Goal: Check status: Check status

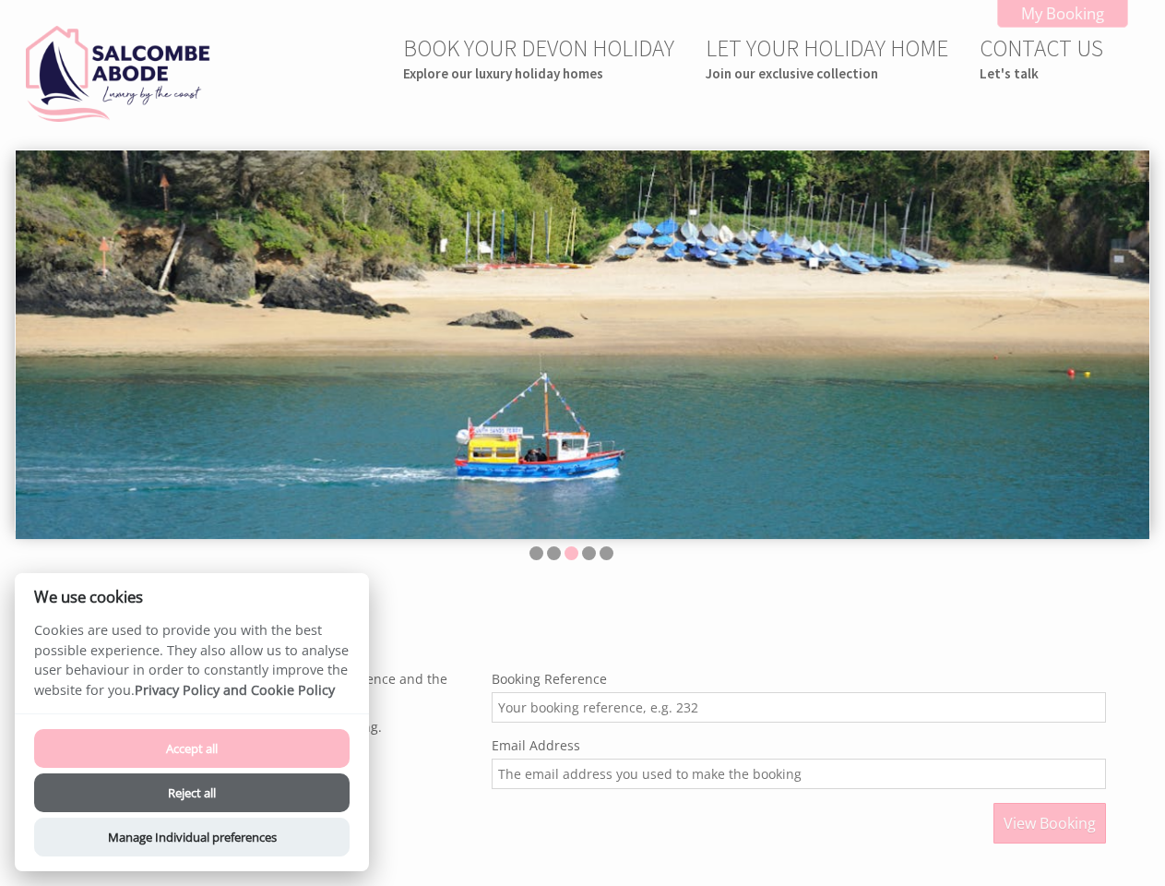
click at [582, 443] on img at bounding box center [583, 344] width 1134 height 389
click at [582, 340] on img at bounding box center [583, 344] width 1134 height 389
click at [536, 553] on li at bounding box center [537, 553] width 14 height 14
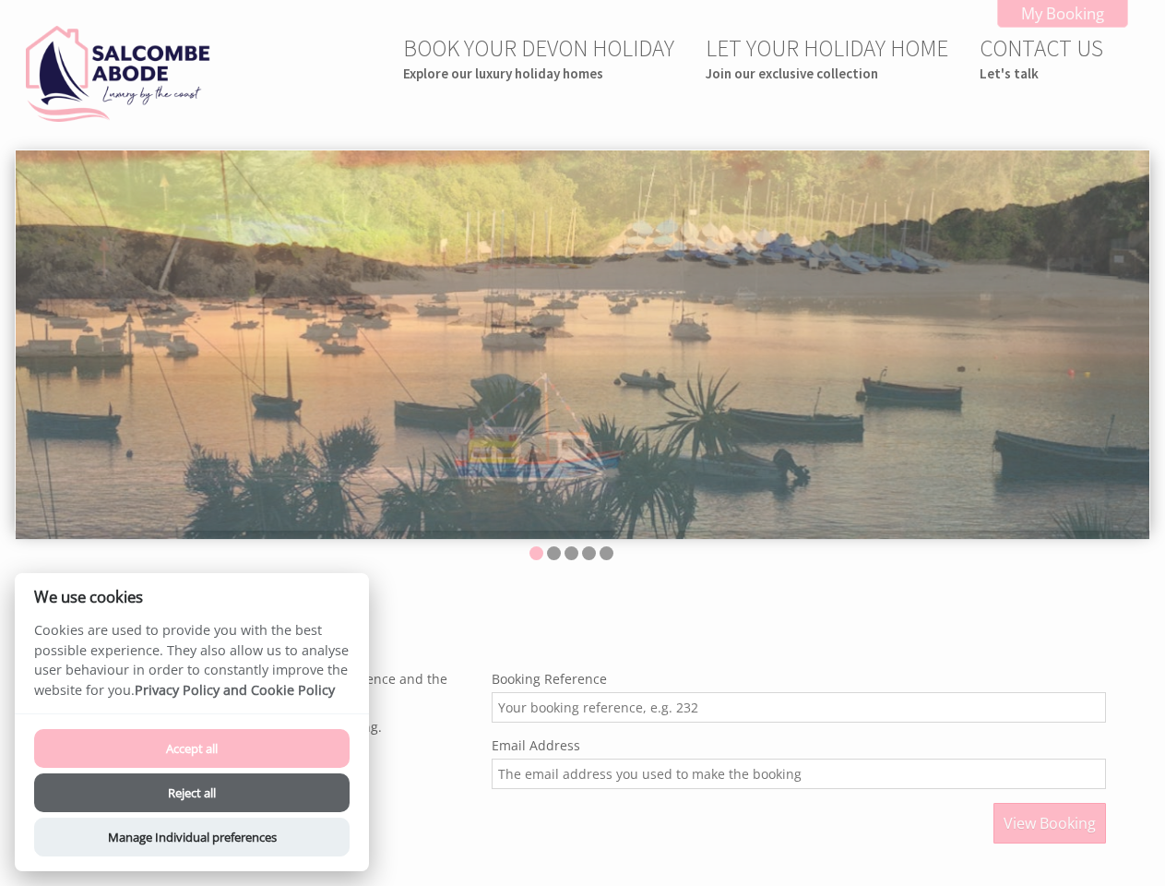
click at [554, 553] on li at bounding box center [554, 553] width 14 height 14
click at [571, 553] on li at bounding box center [572, 553] width 14 height 14
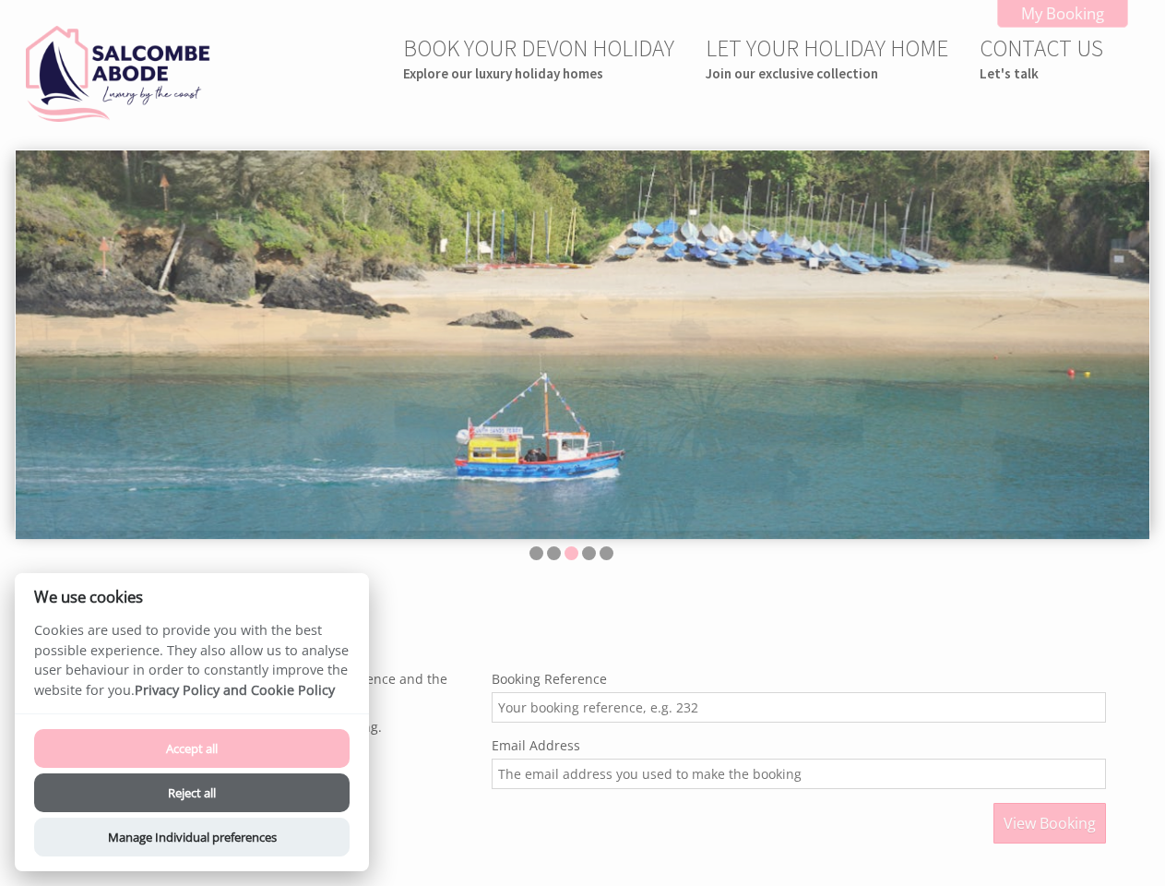
click at [589, 553] on li at bounding box center [589, 553] width 14 height 14
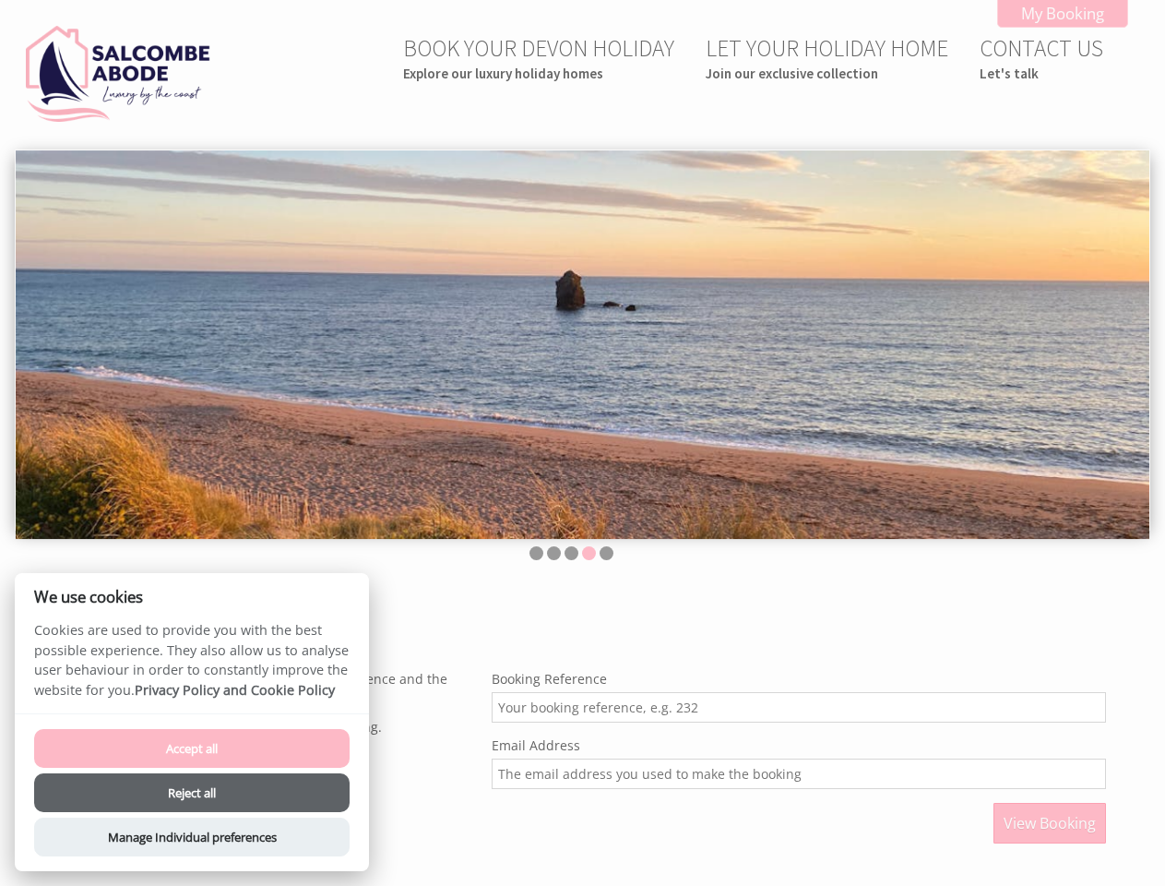
click at [606, 553] on li at bounding box center [607, 553] width 14 height 14
click at [1050, 823] on span "View Booking" at bounding box center [1050, 823] width 92 height 20
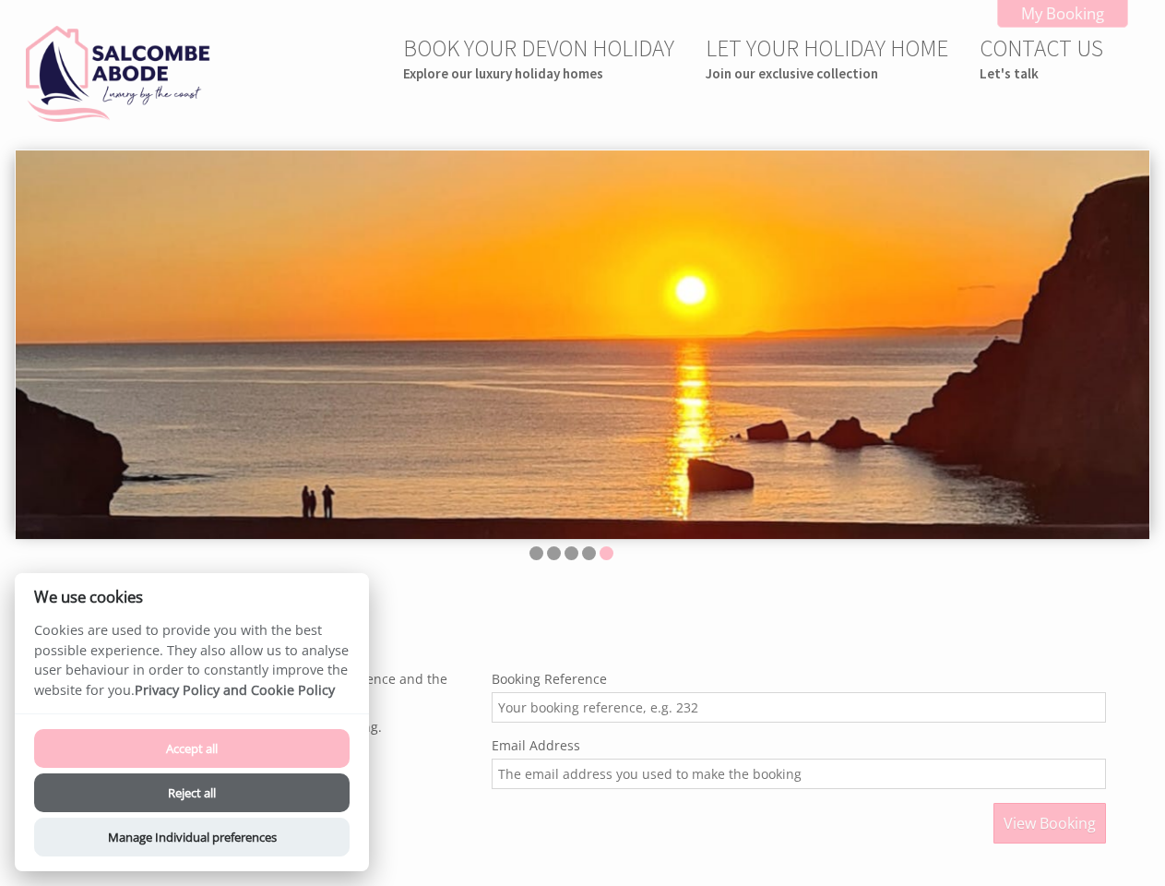
click at [192, 748] on button "Accept all" at bounding box center [192, 748] width 316 height 39
click at [192, 793] on button "Reject all" at bounding box center [192, 792] width 316 height 39
